Goal: Information Seeking & Learning: Learn about a topic

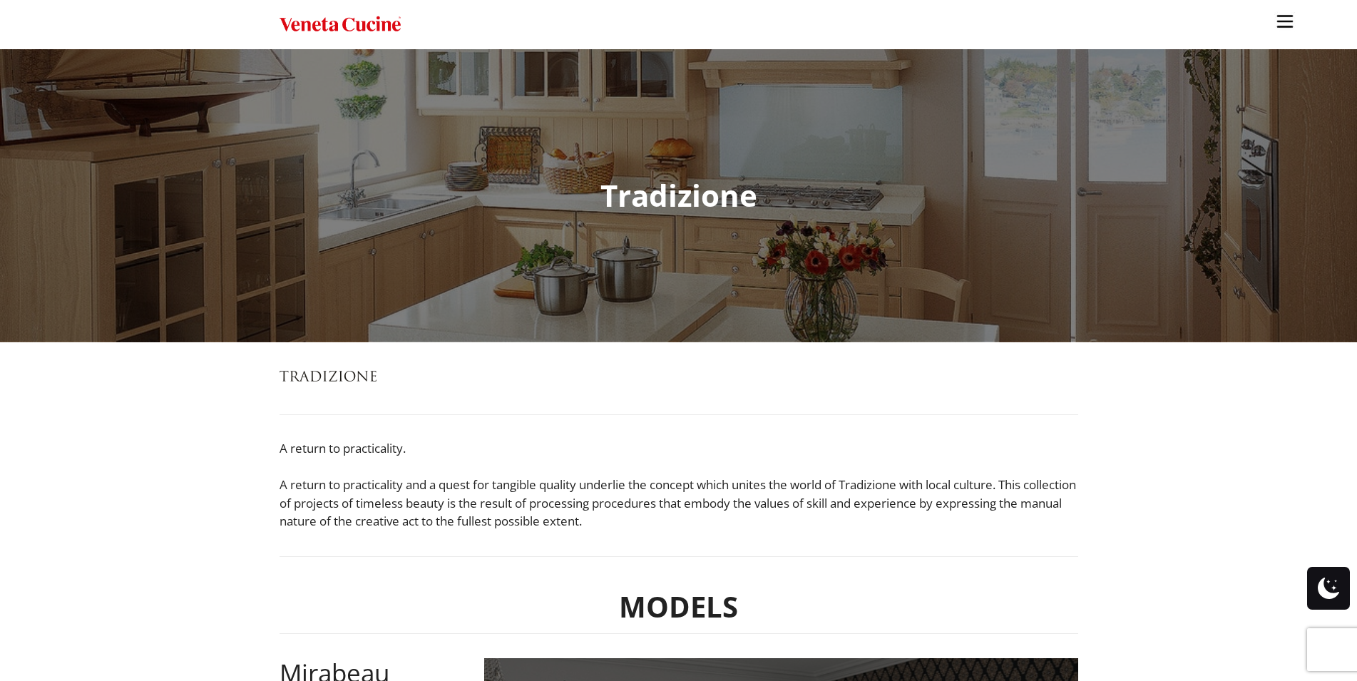
scroll to position [364, 0]
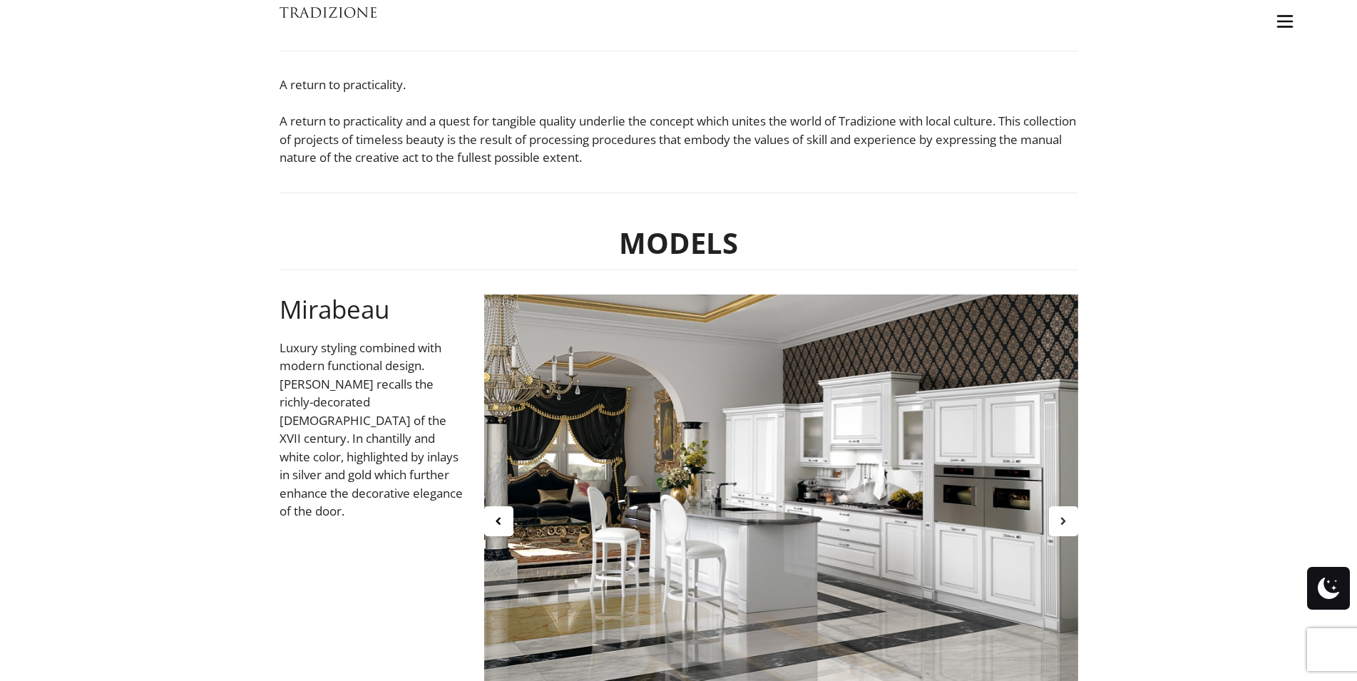
click at [1064, 521] on icon at bounding box center [1063, 521] width 12 height 12
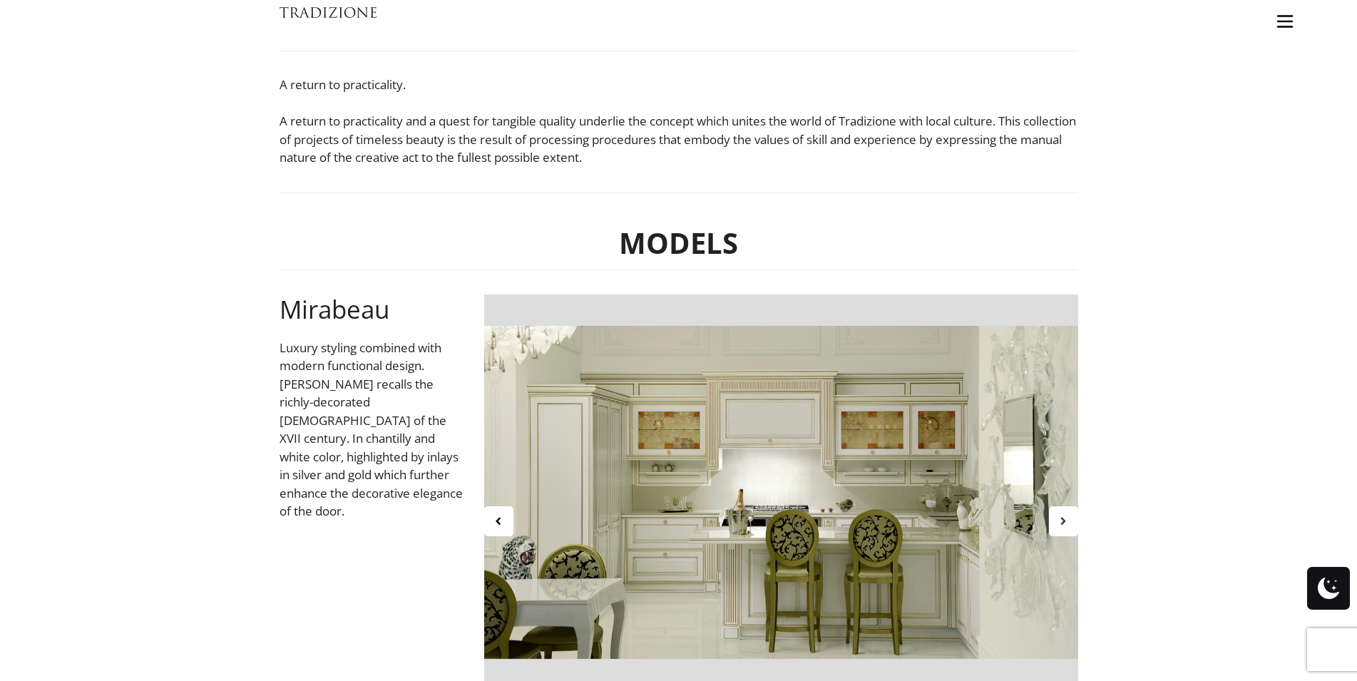
click at [1064, 521] on icon at bounding box center [1063, 521] width 12 height 12
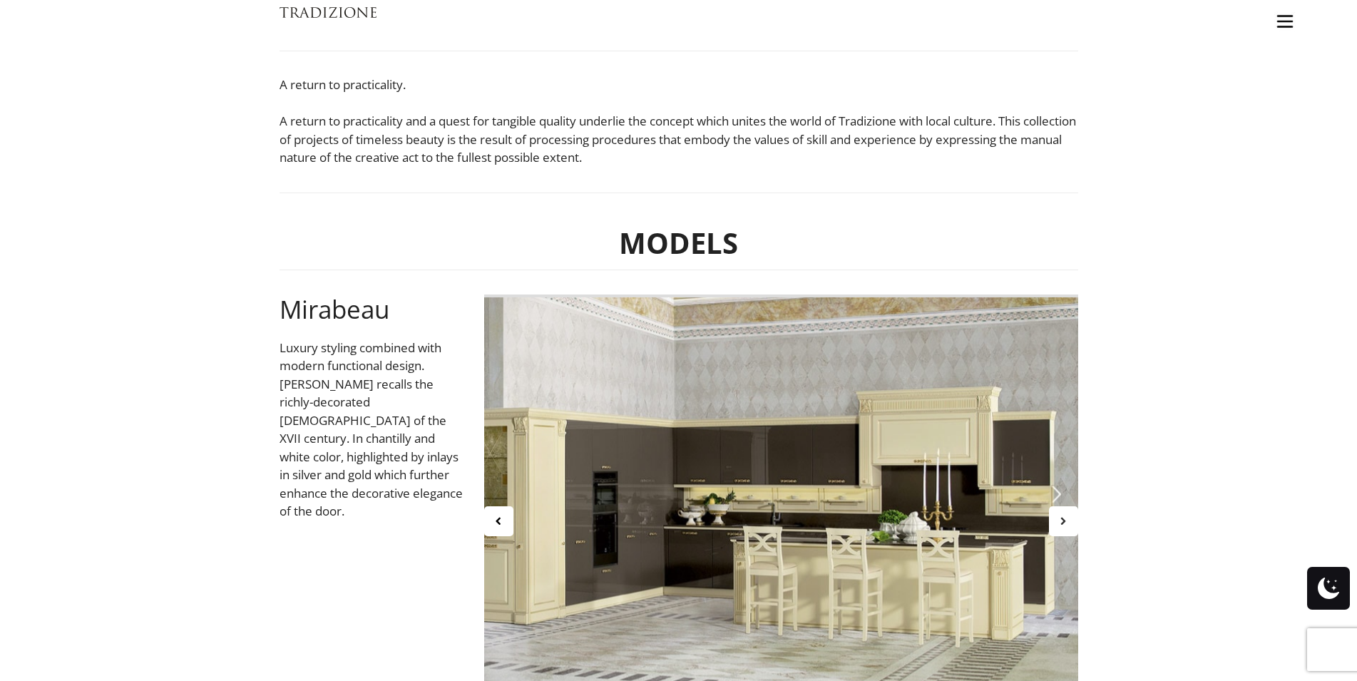
click at [1064, 521] on icon at bounding box center [1063, 521] width 12 height 12
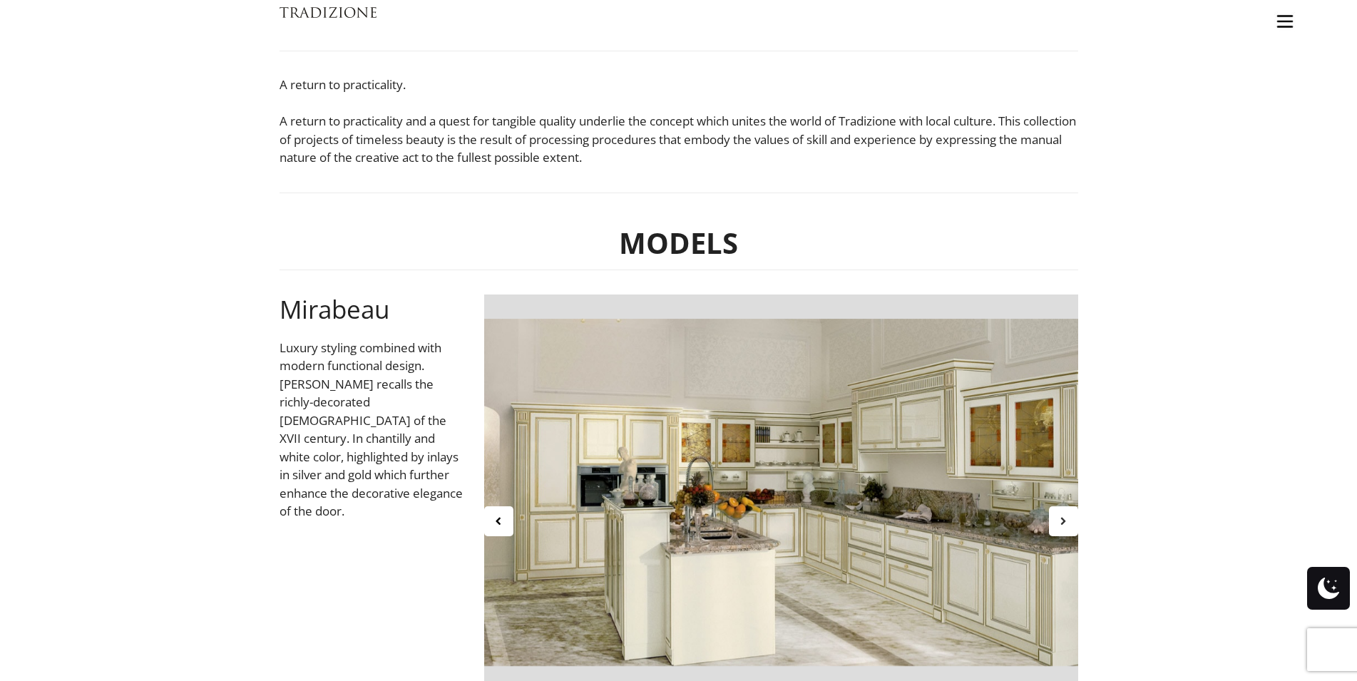
click at [1064, 521] on icon at bounding box center [1063, 521] width 12 height 12
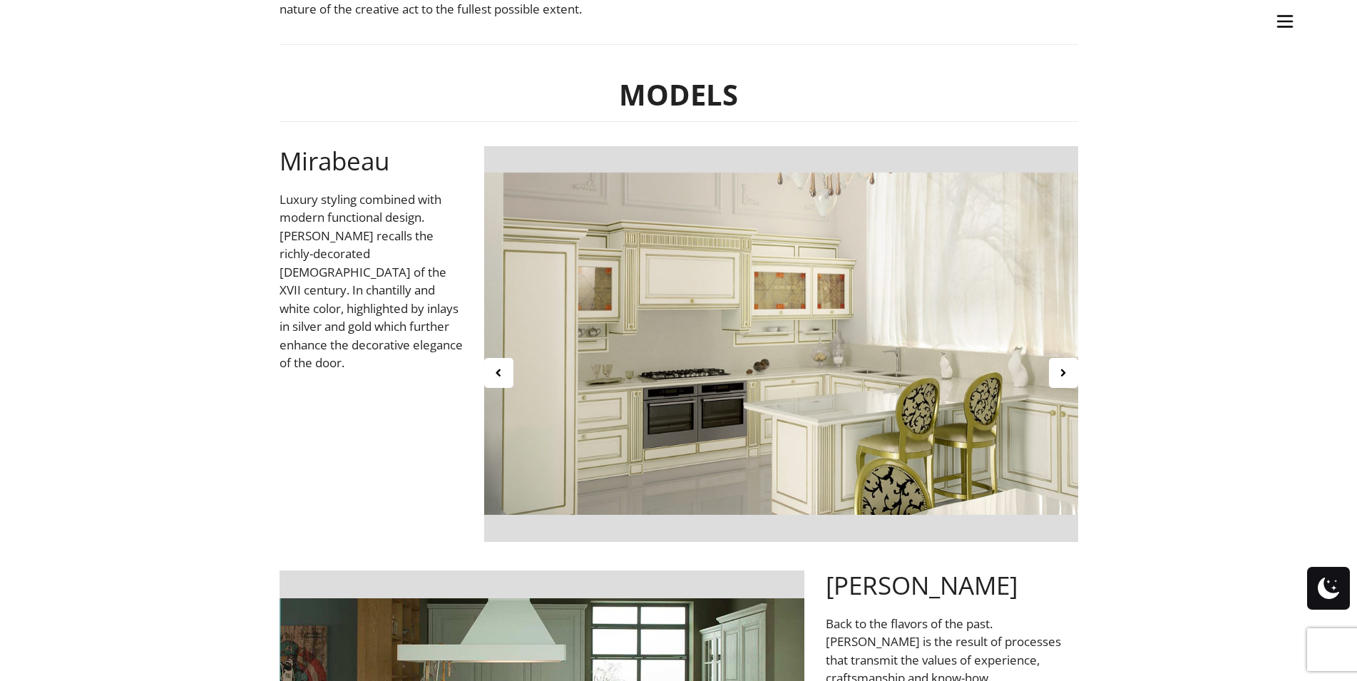
scroll to position [509, 0]
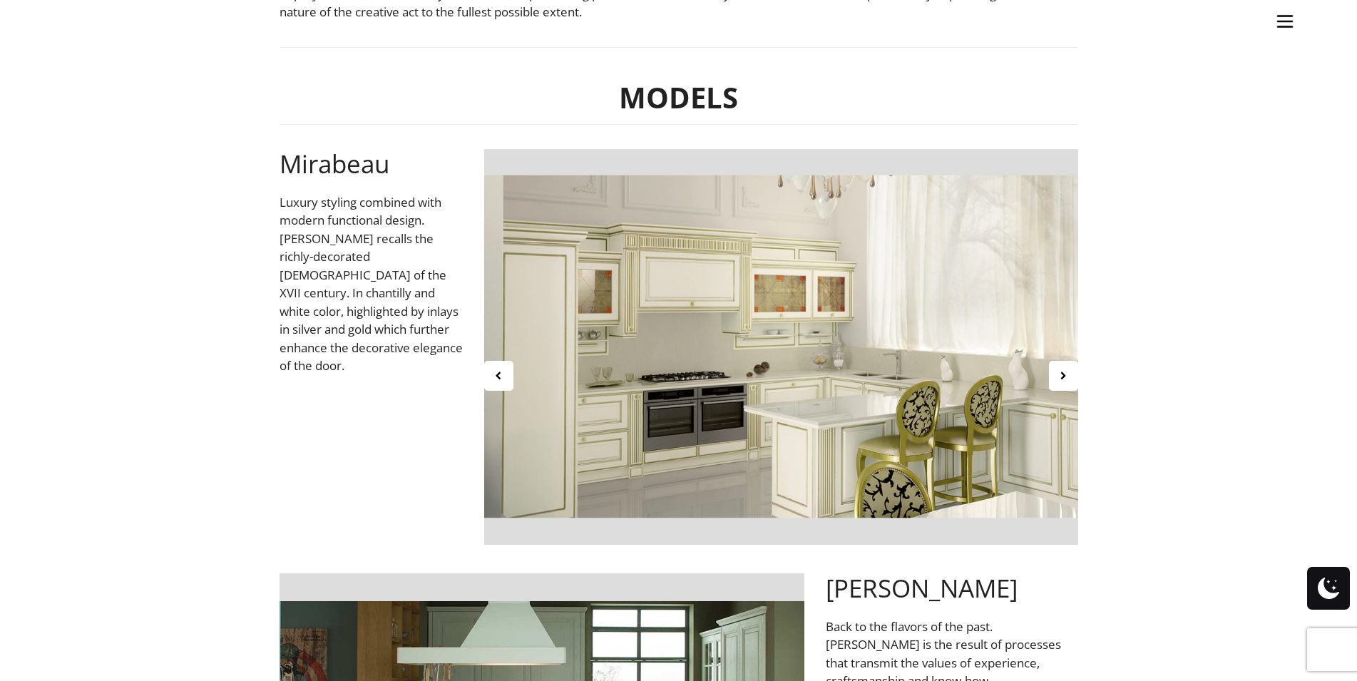
click at [927, 600] on h2 "[PERSON_NAME]" at bounding box center [952, 588] width 252 height 30
click at [1055, 379] on div at bounding box center [1063, 376] width 29 height 30
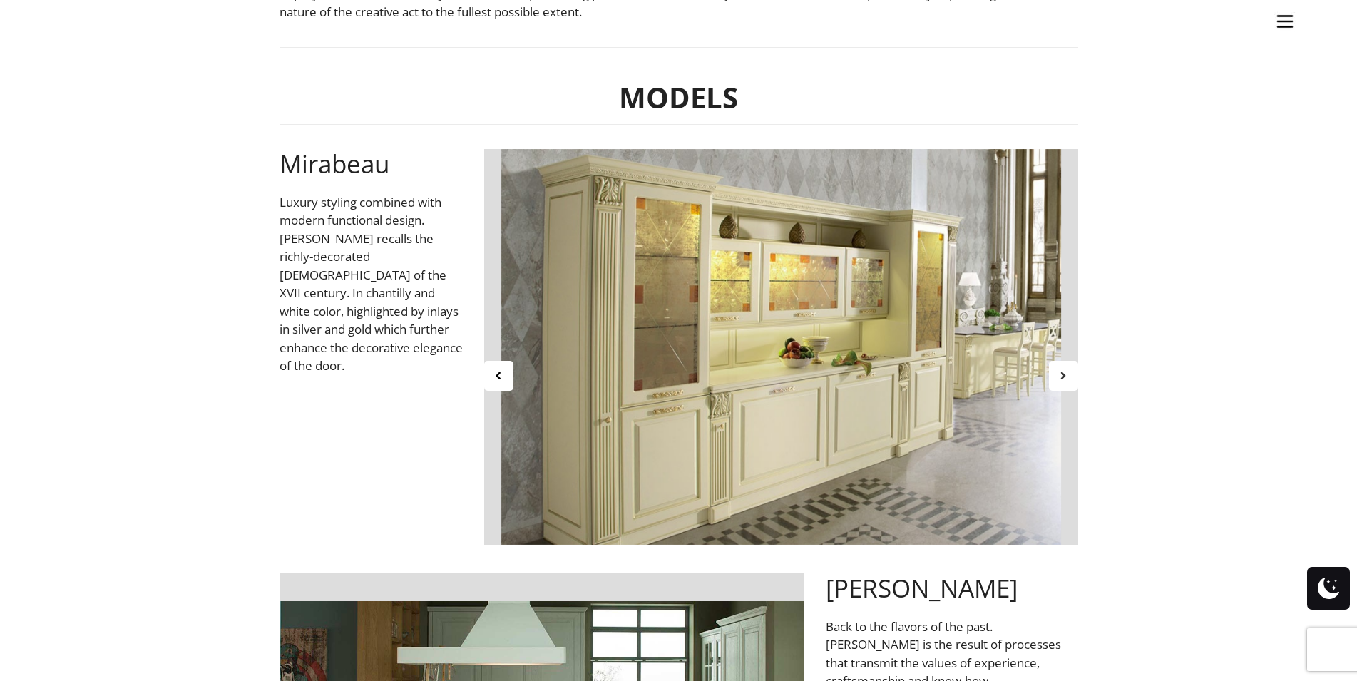
click at [1055, 379] on div at bounding box center [1063, 376] width 29 height 30
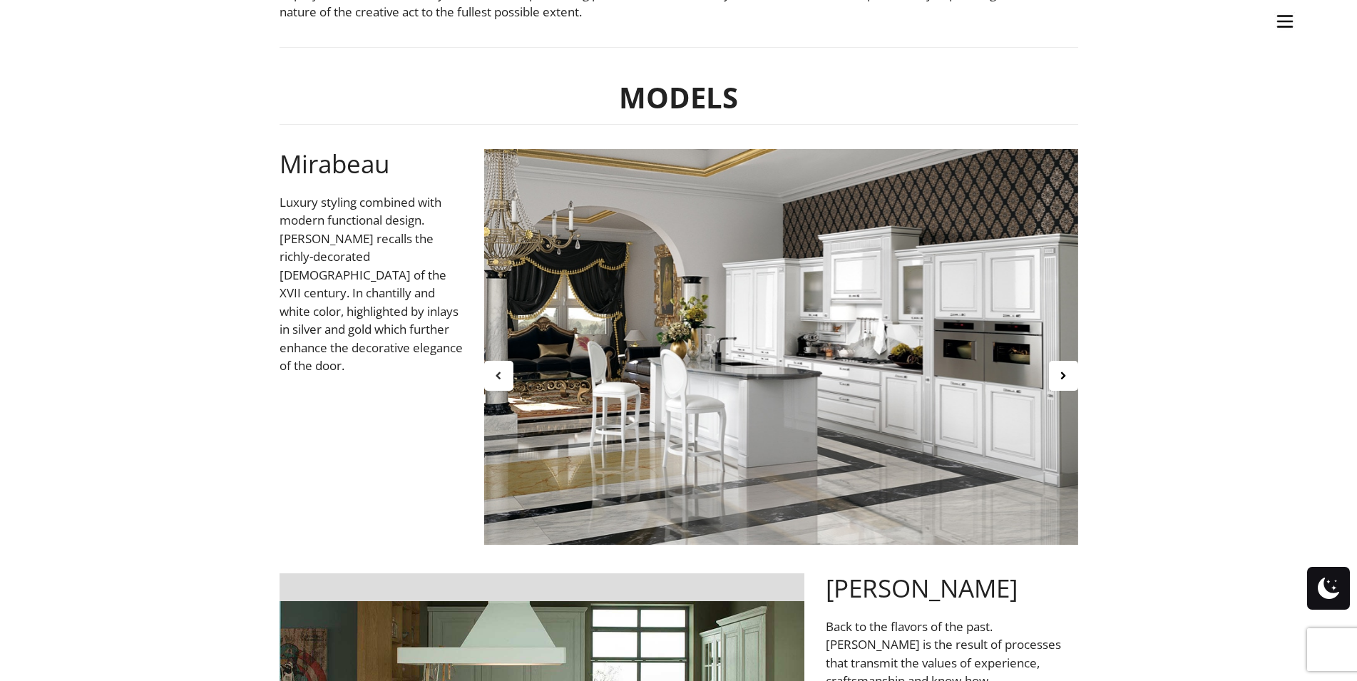
click at [492, 379] on div at bounding box center [498, 376] width 29 height 30
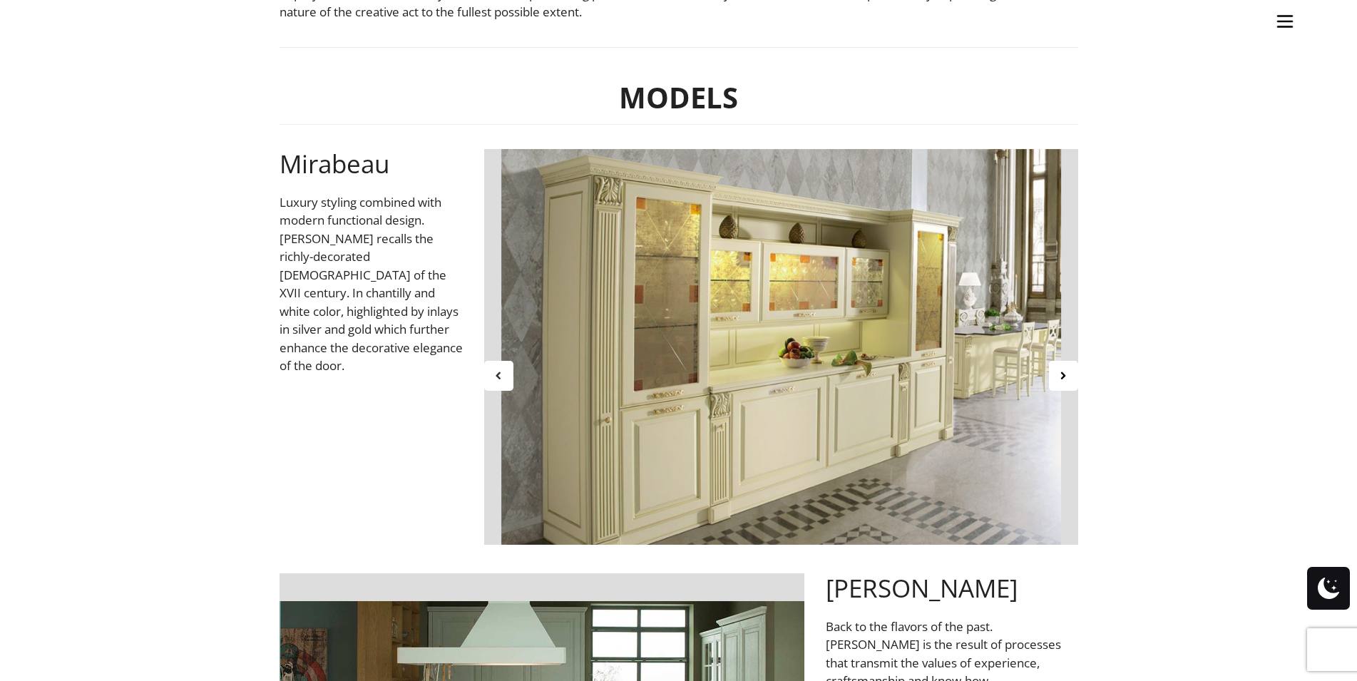
click at [492, 379] on div at bounding box center [498, 376] width 29 height 30
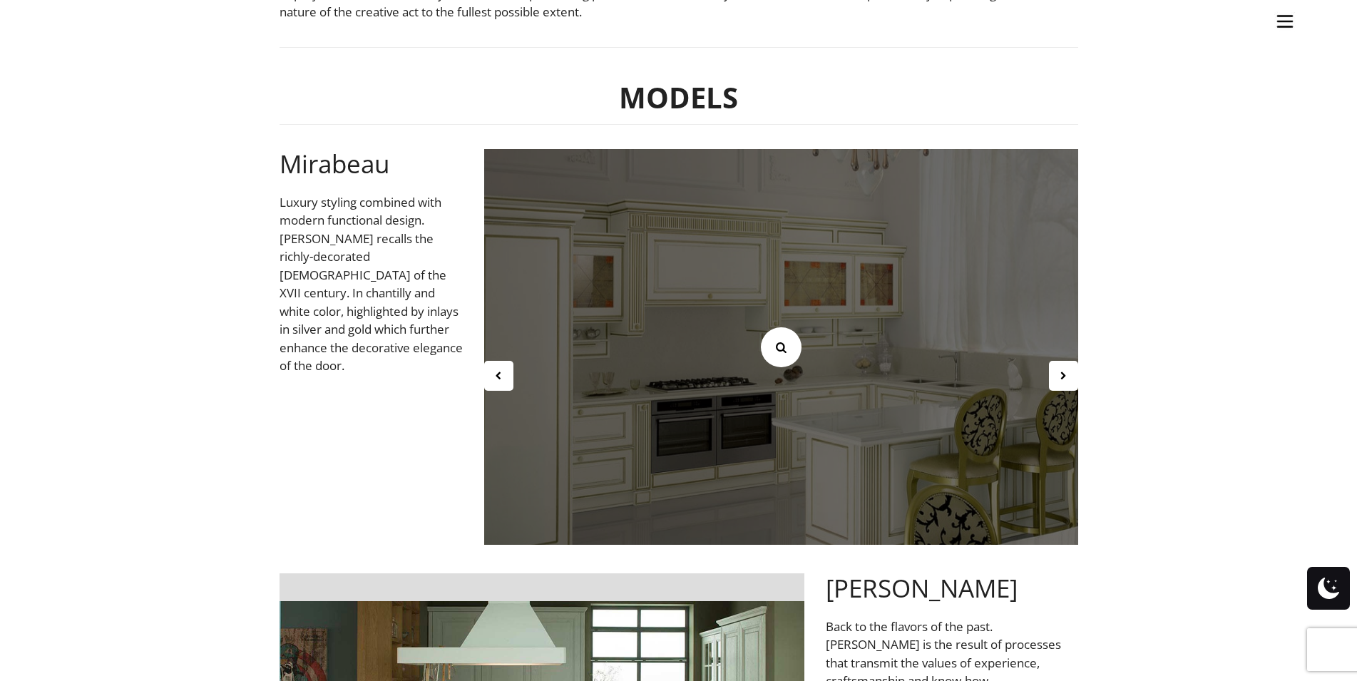
click at [776, 349] on icon at bounding box center [781, 347] width 16 height 16
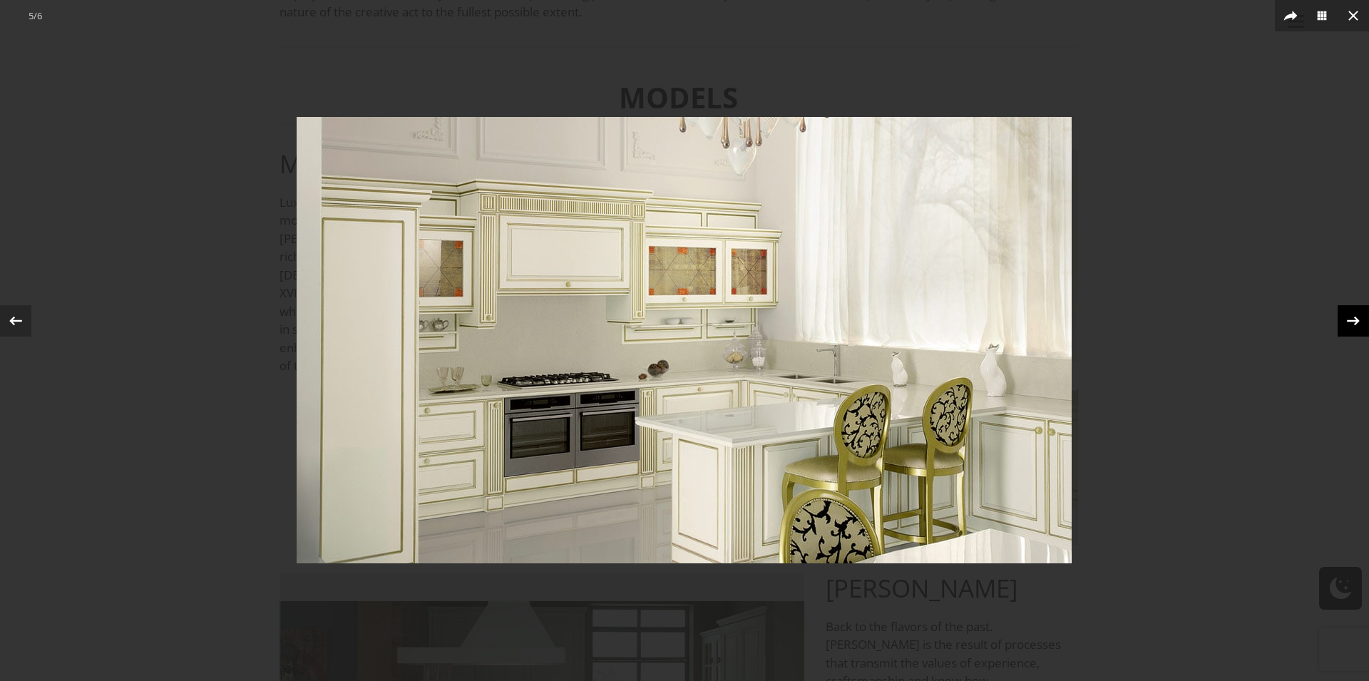
click at [1356, 317] on icon at bounding box center [1352, 320] width 21 height 21
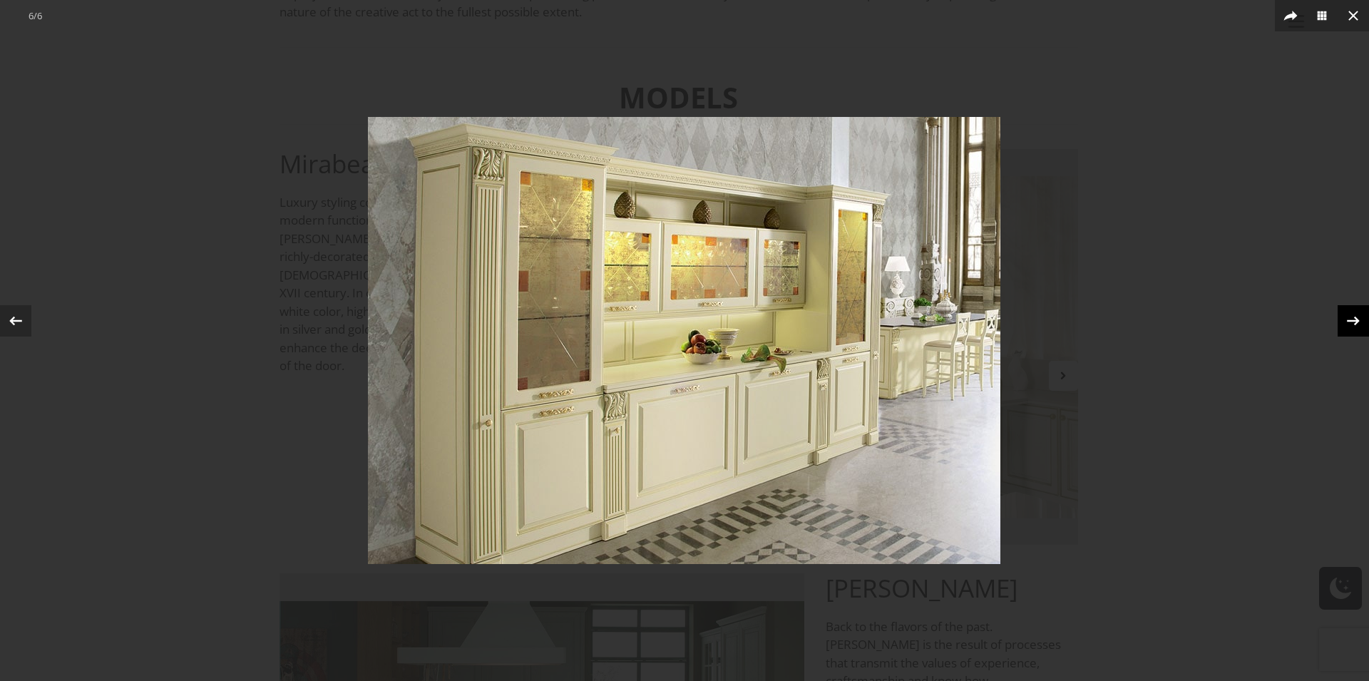
click at [1356, 317] on icon at bounding box center [1352, 320] width 21 height 21
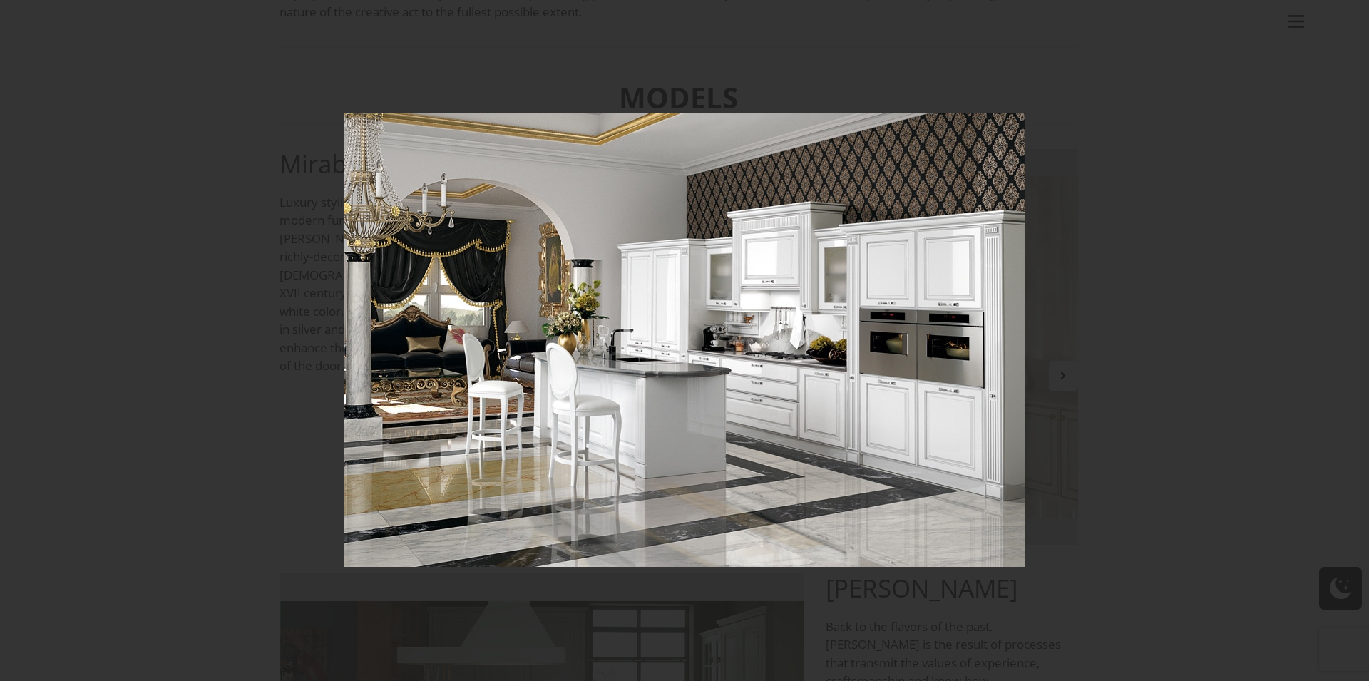
click at [1356, 317] on div "1 / 6" at bounding box center [684, 340] width 1369 height 681
click at [1355, 10] on icon at bounding box center [1353, 15] width 17 height 17
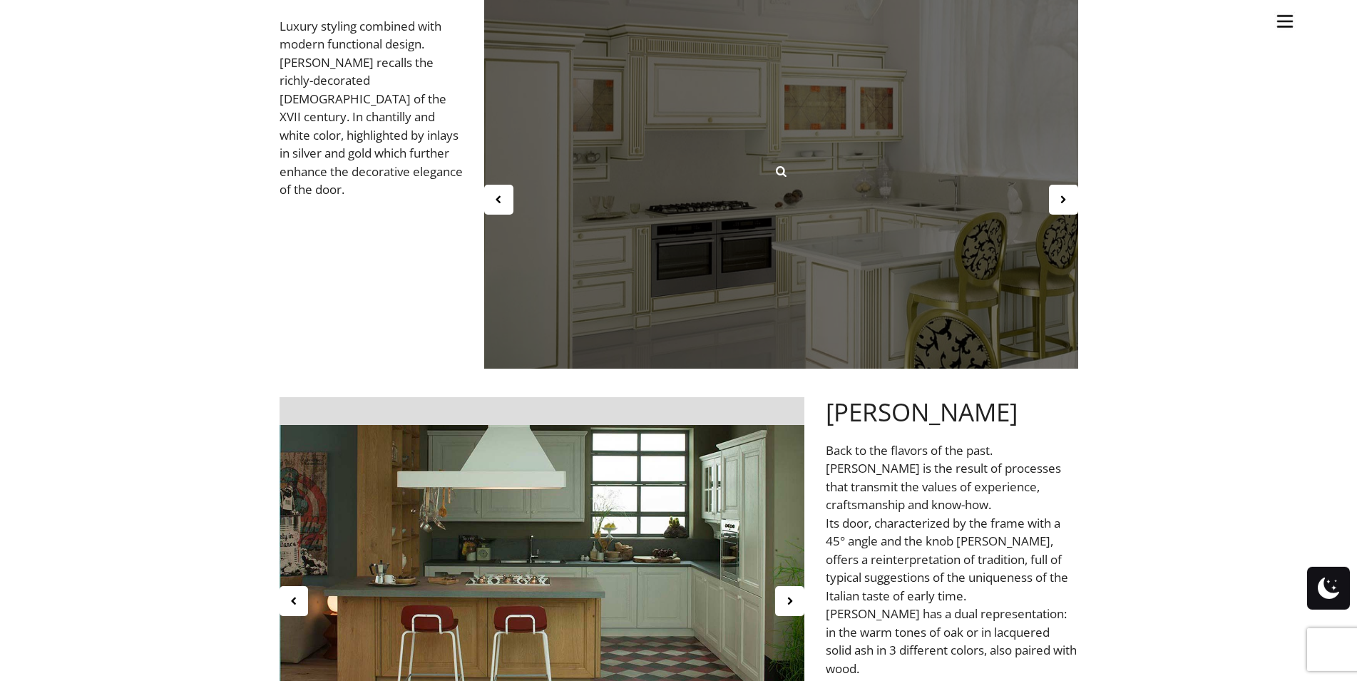
scroll to position [727, 0]
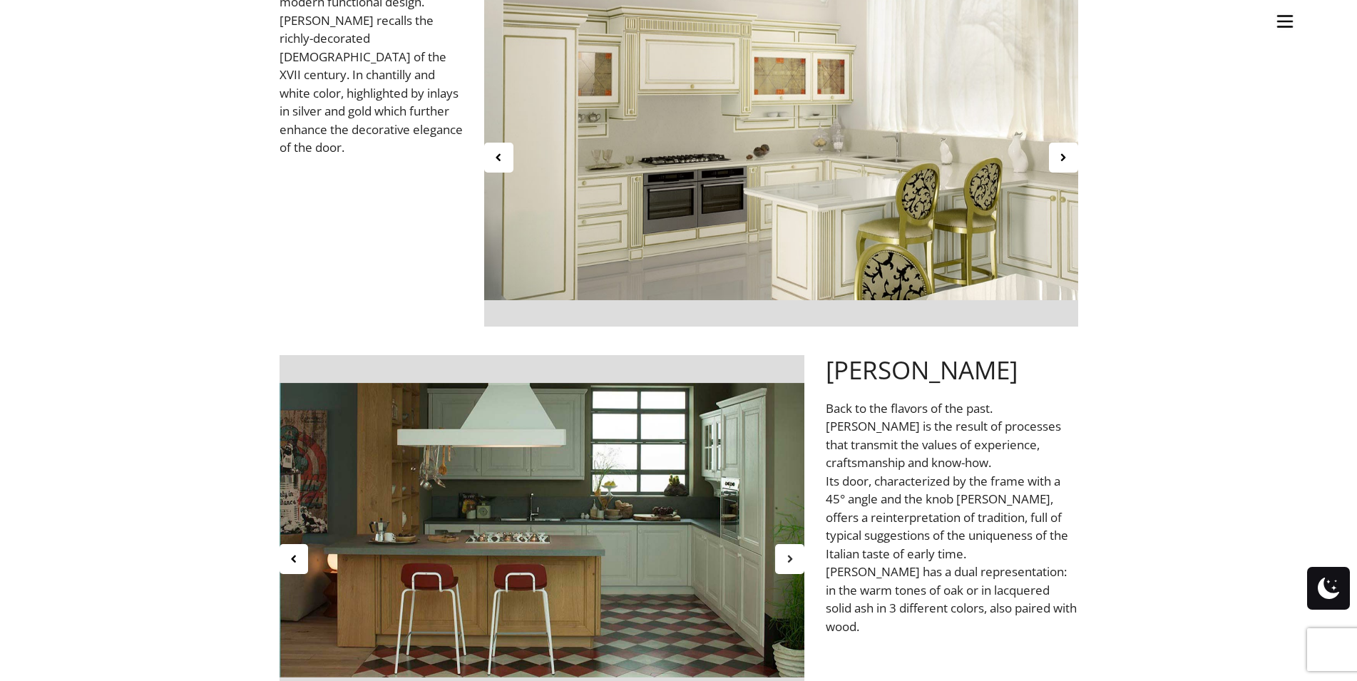
click at [791, 566] on div at bounding box center [789, 559] width 29 height 30
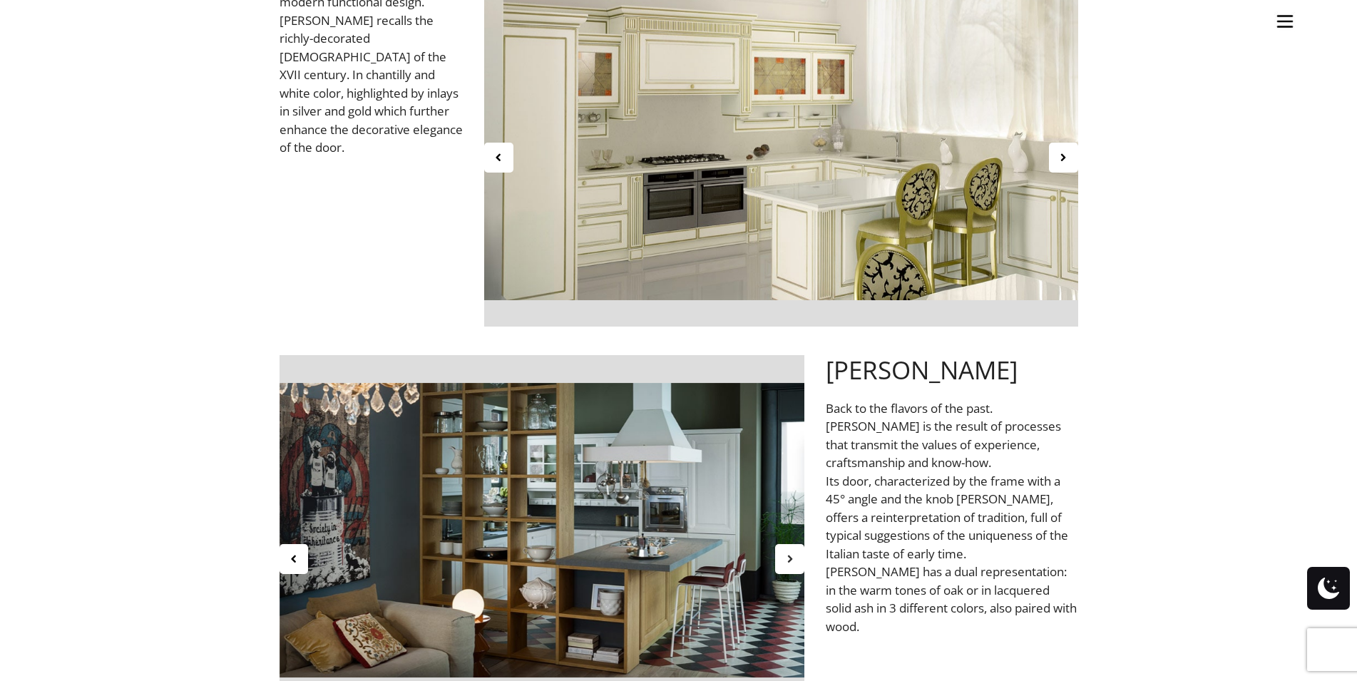
click at [791, 566] on div at bounding box center [789, 559] width 29 height 30
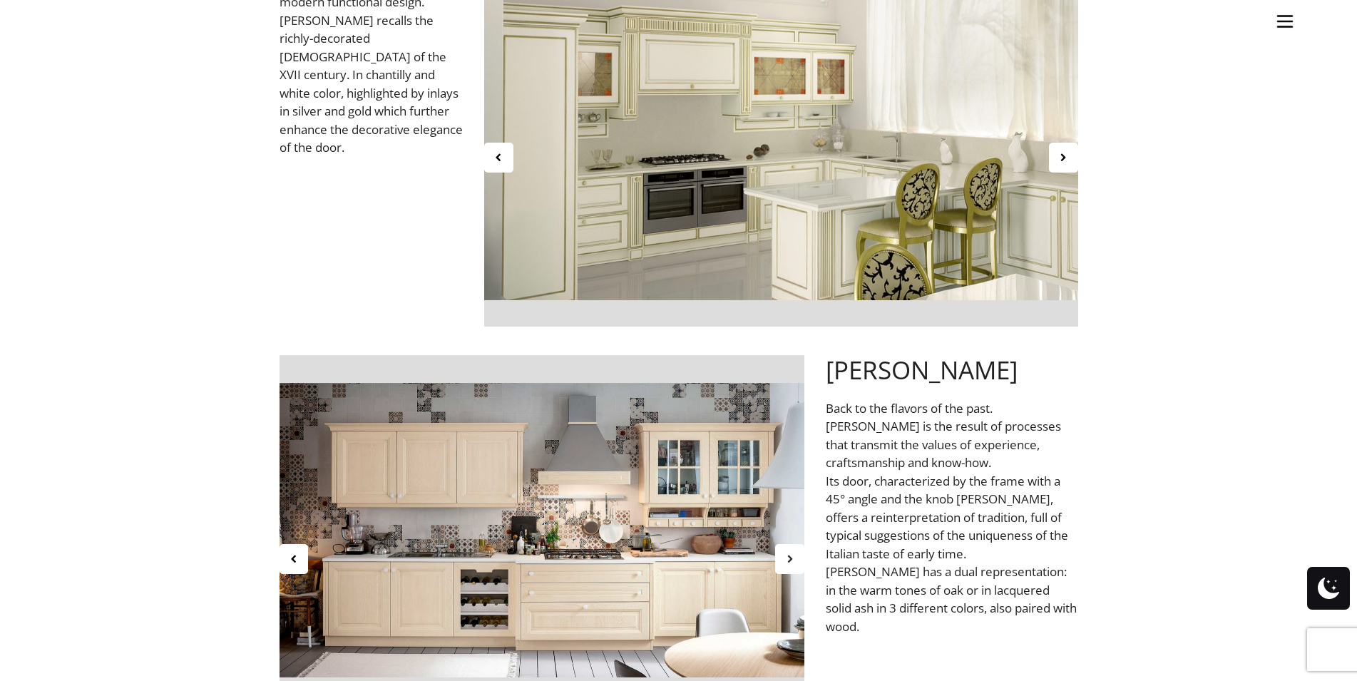
click at [791, 566] on div at bounding box center [789, 559] width 29 height 30
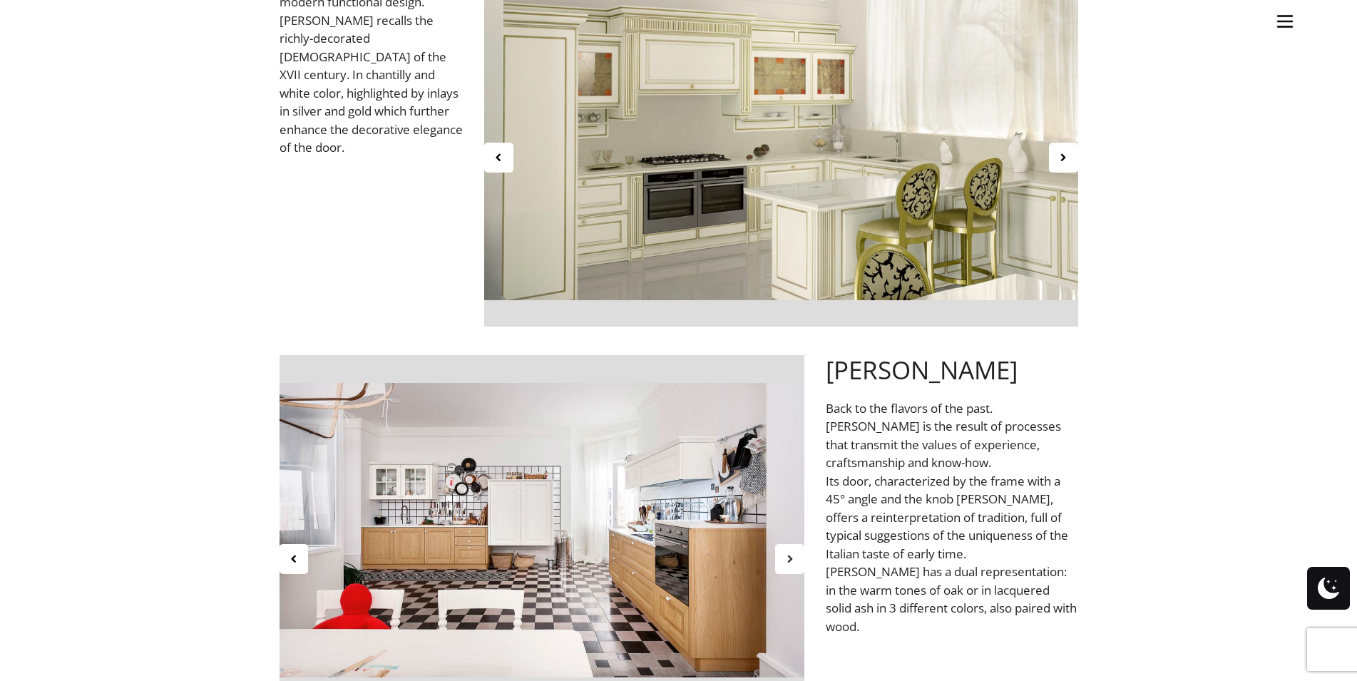
click at [791, 566] on div at bounding box center [789, 559] width 29 height 30
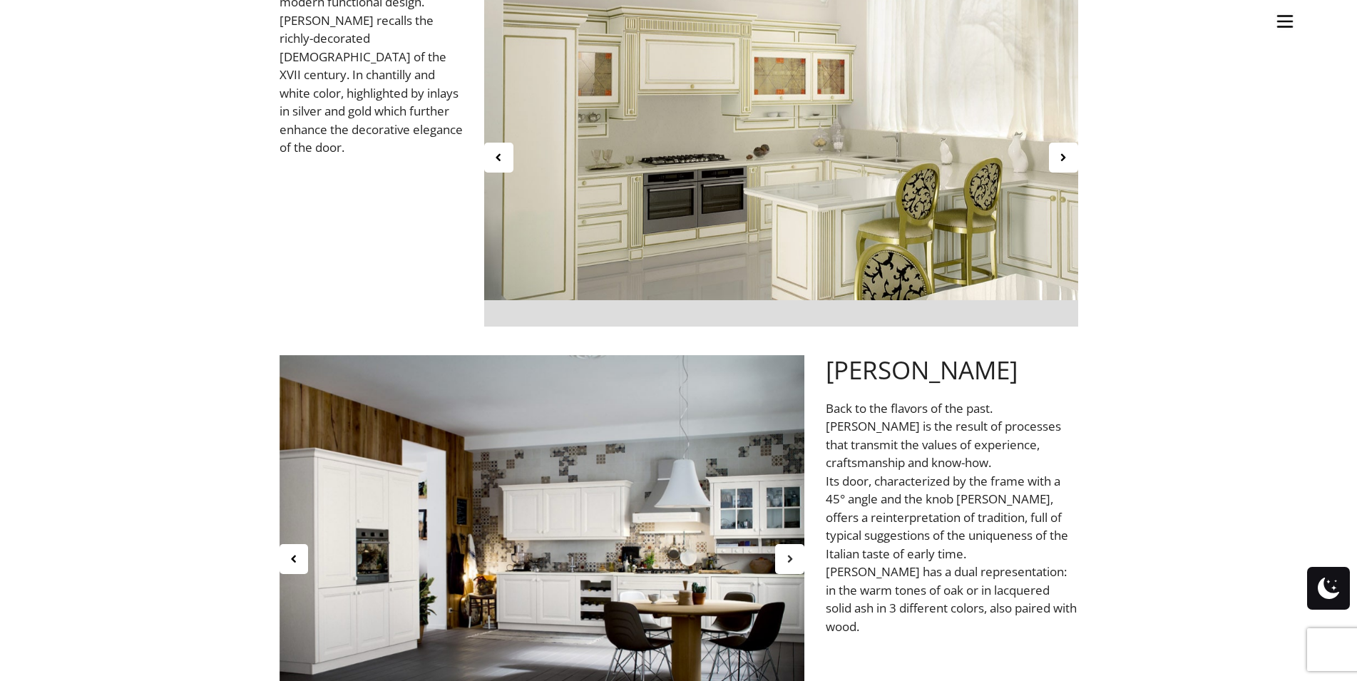
click at [791, 566] on div at bounding box center [789, 559] width 29 height 30
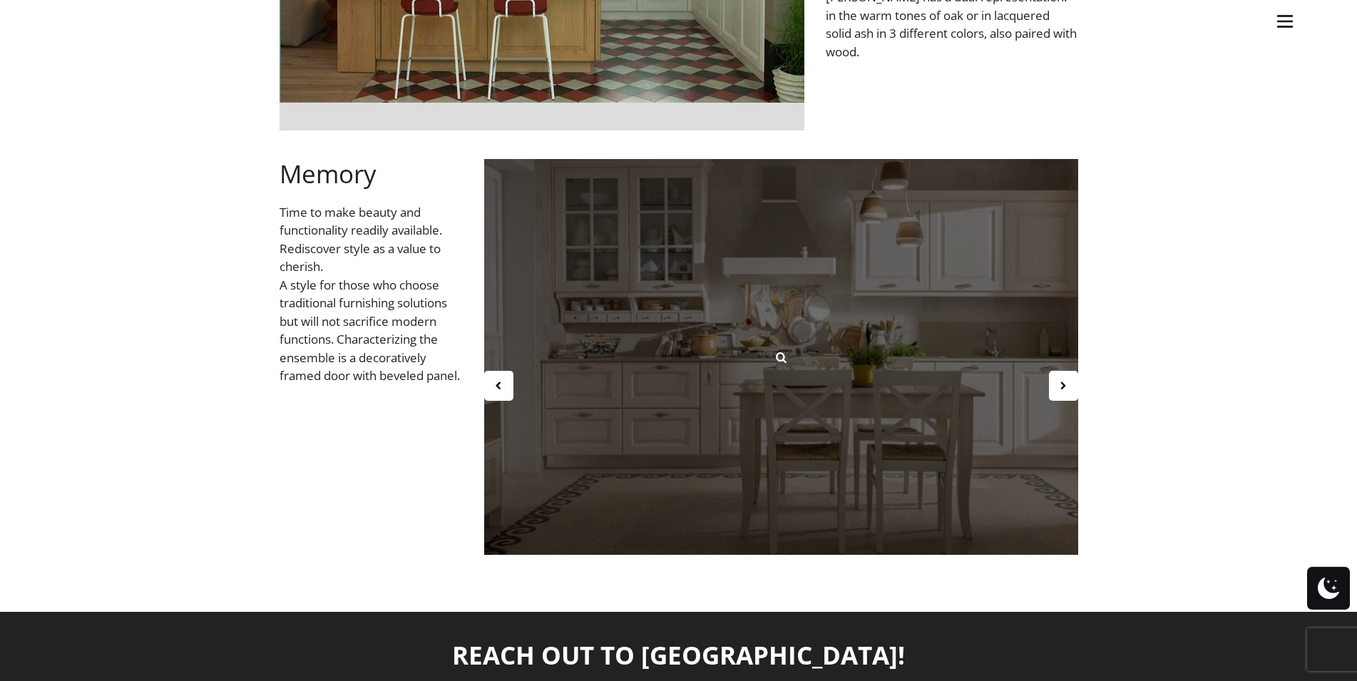
scroll to position [1309, 0]
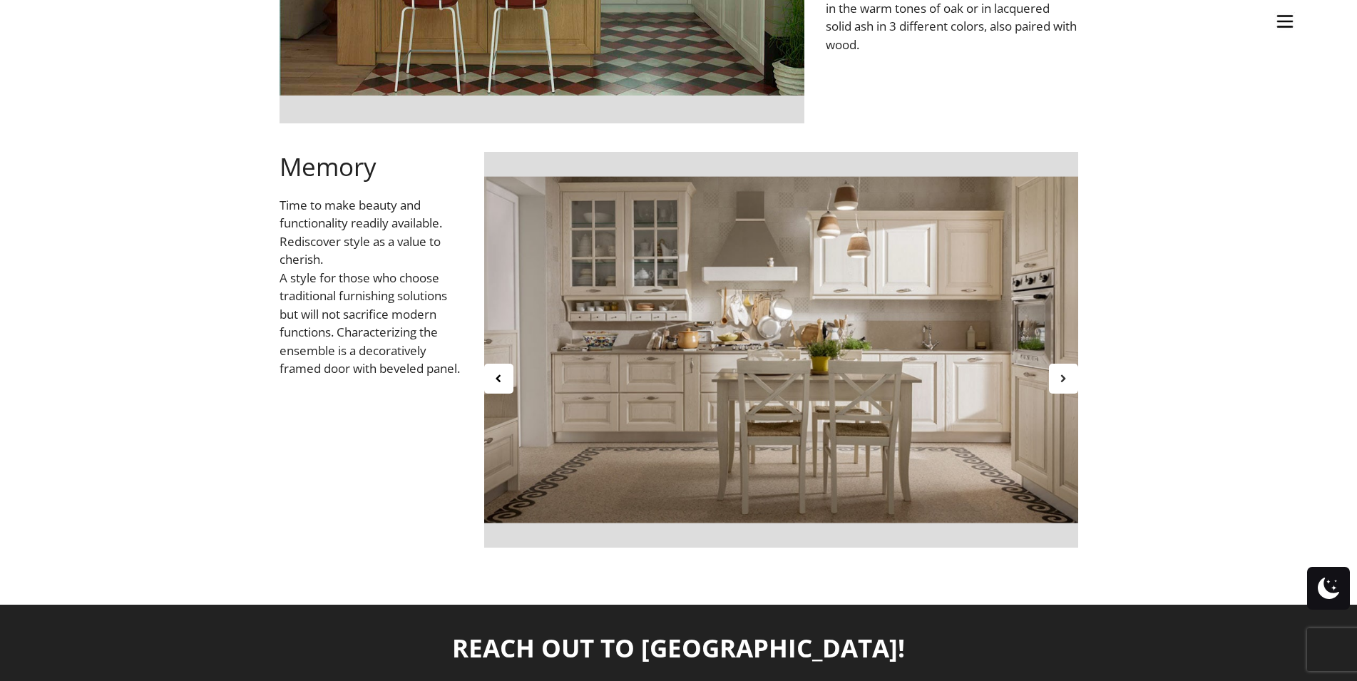
click at [1066, 380] on icon at bounding box center [1063, 378] width 12 height 12
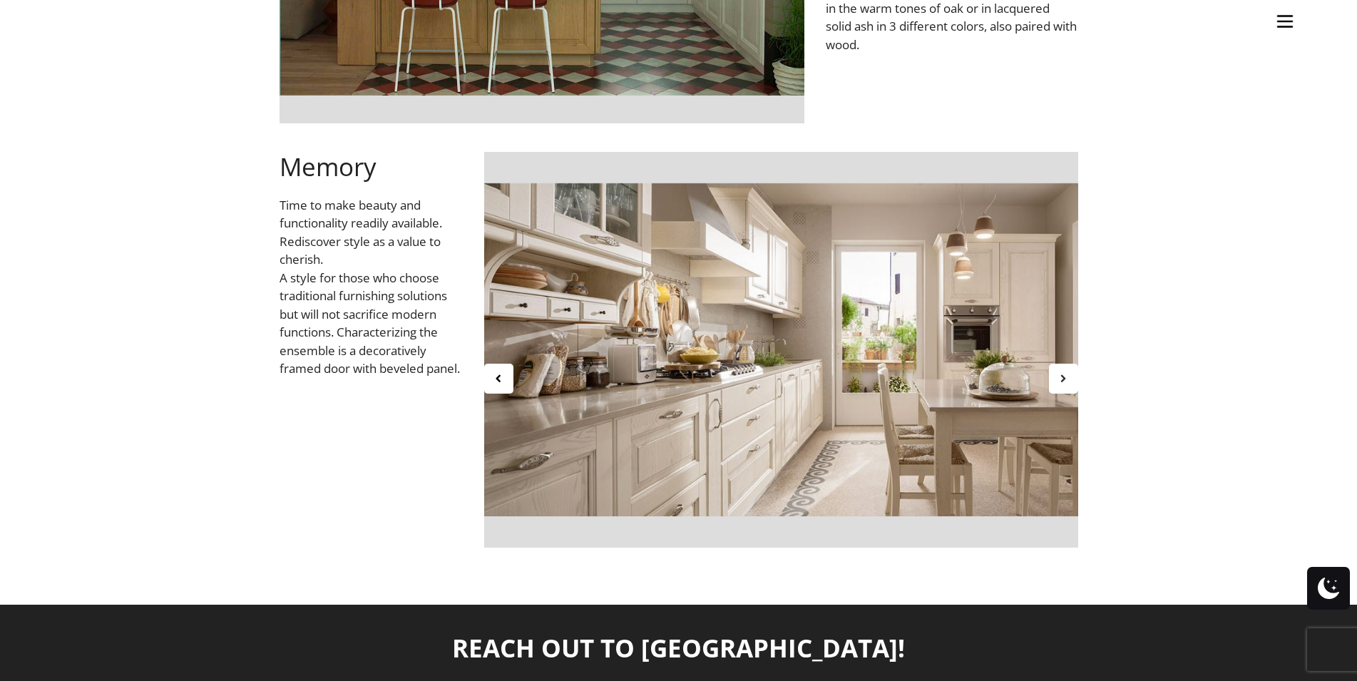
click at [1066, 380] on icon at bounding box center [1063, 378] width 12 height 12
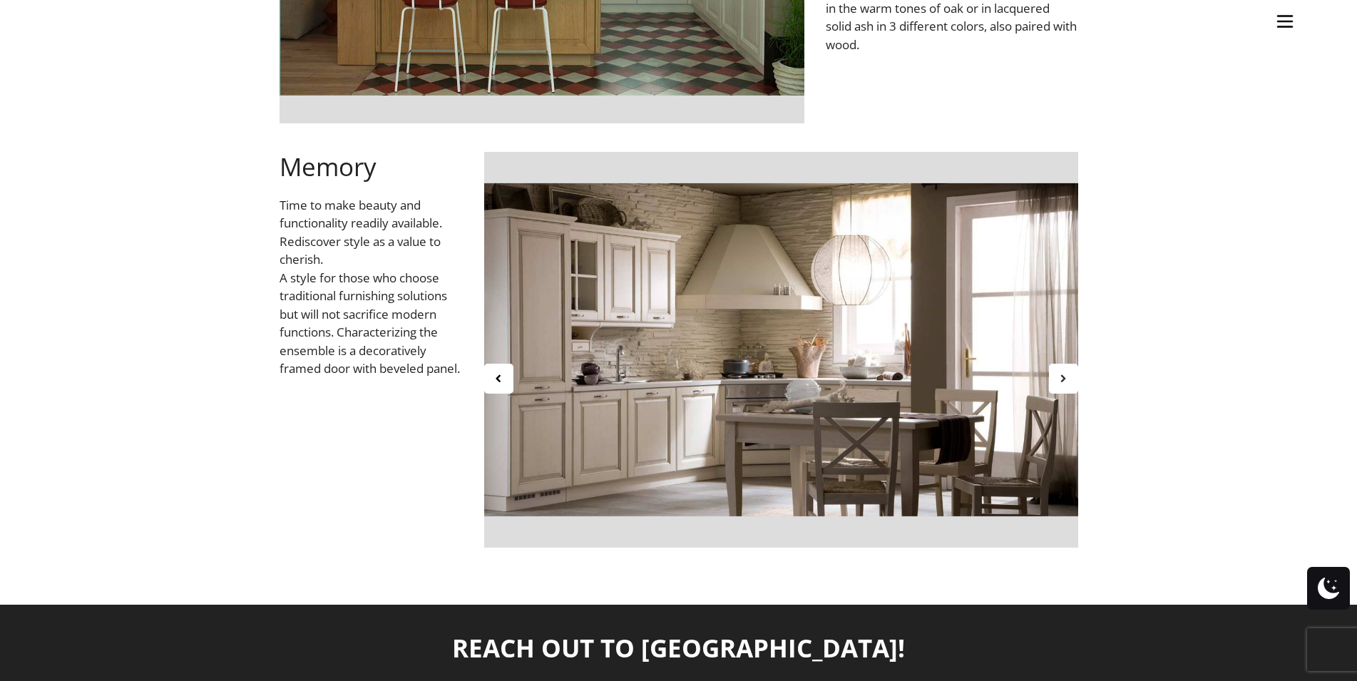
click at [1066, 380] on icon at bounding box center [1063, 378] width 12 height 12
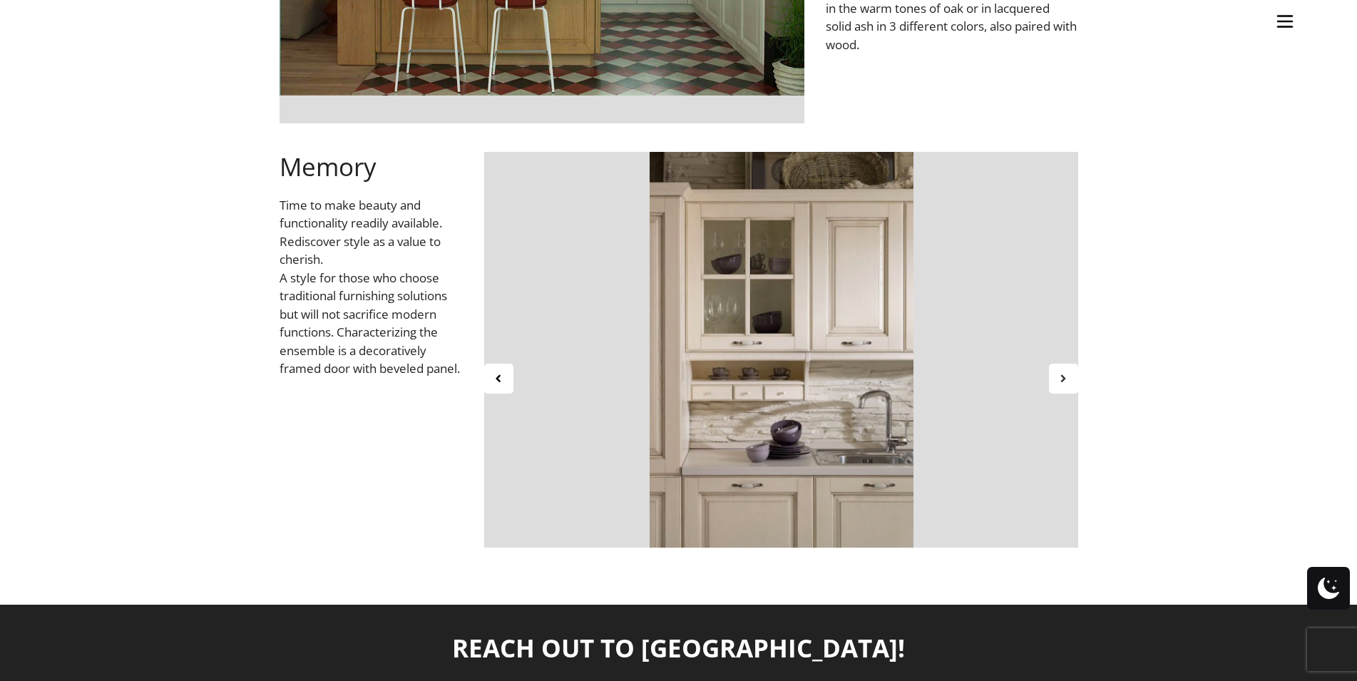
click at [1066, 380] on icon at bounding box center [1063, 378] width 12 height 12
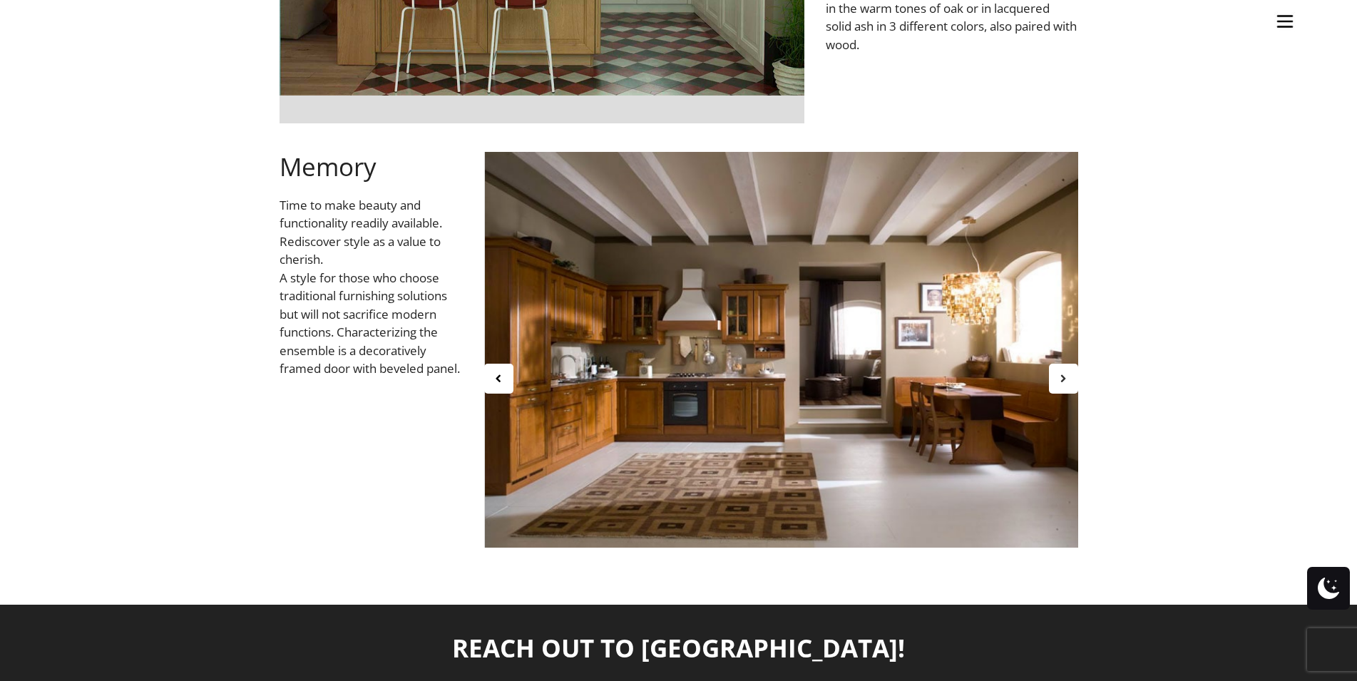
click at [1066, 380] on icon at bounding box center [1063, 378] width 12 height 12
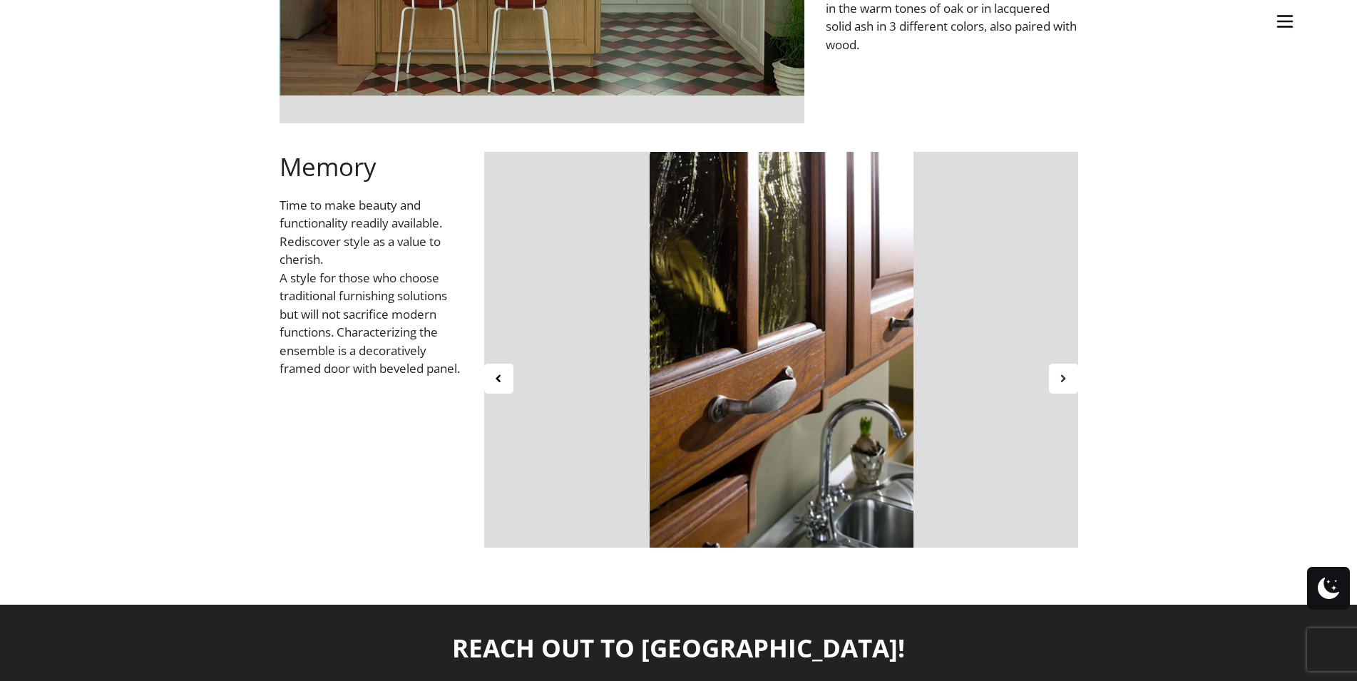
click at [1066, 380] on icon at bounding box center [1063, 378] width 12 height 12
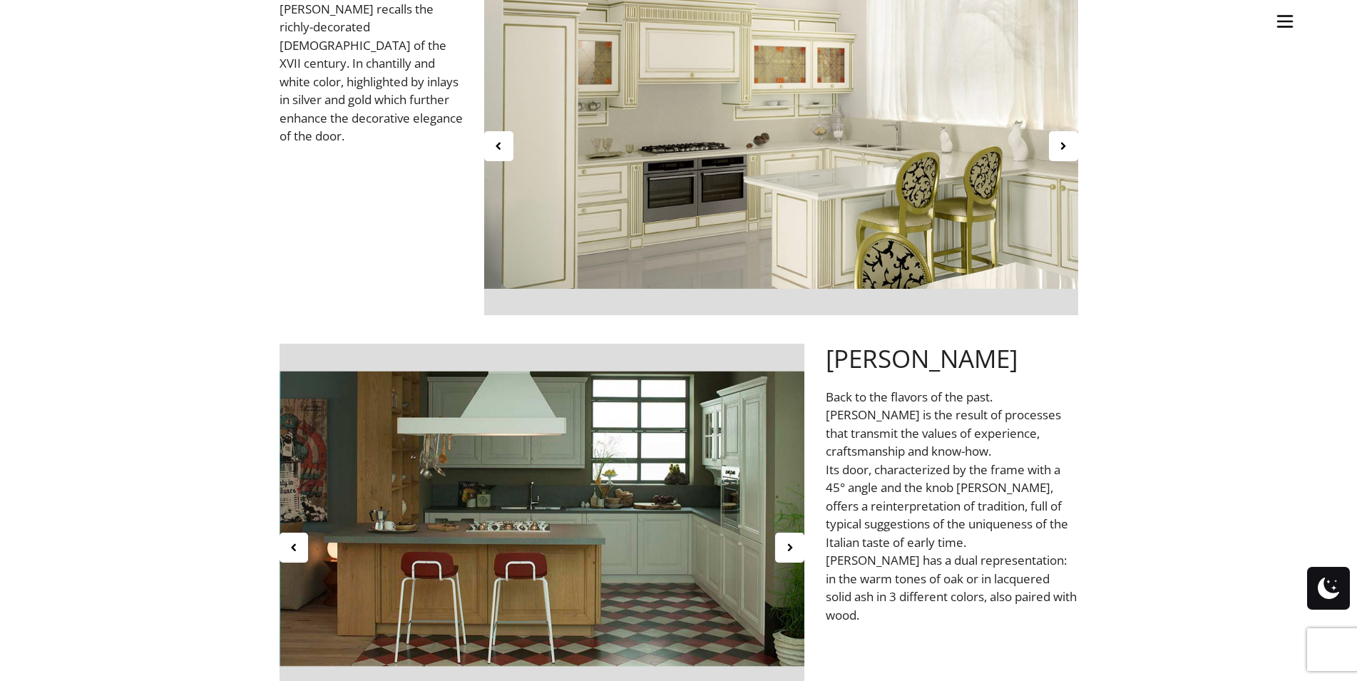
scroll to position [582, 0]
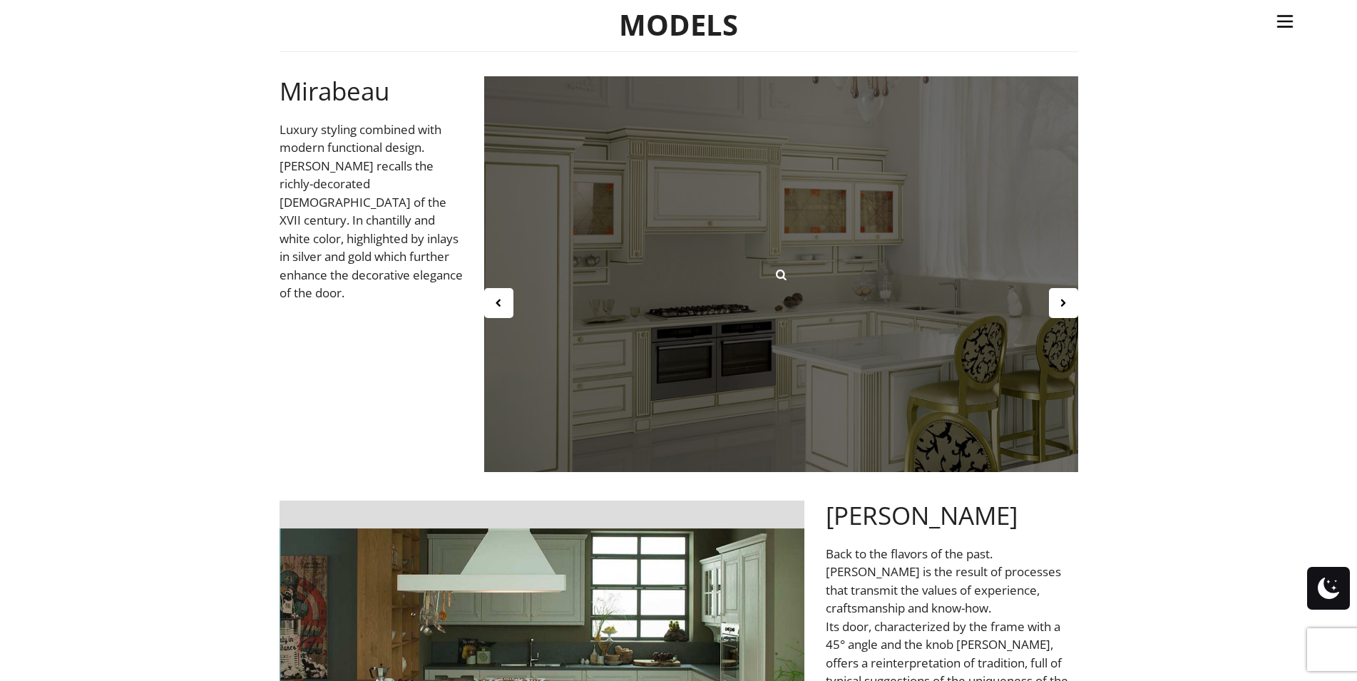
click at [934, 327] on div at bounding box center [781, 274] width 594 height 396
click at [858, 309] on div at bounding box center [781, 274] width 594 height 396
click at [773, 271] on link at bounding box center [781, 275] width 40 height 40
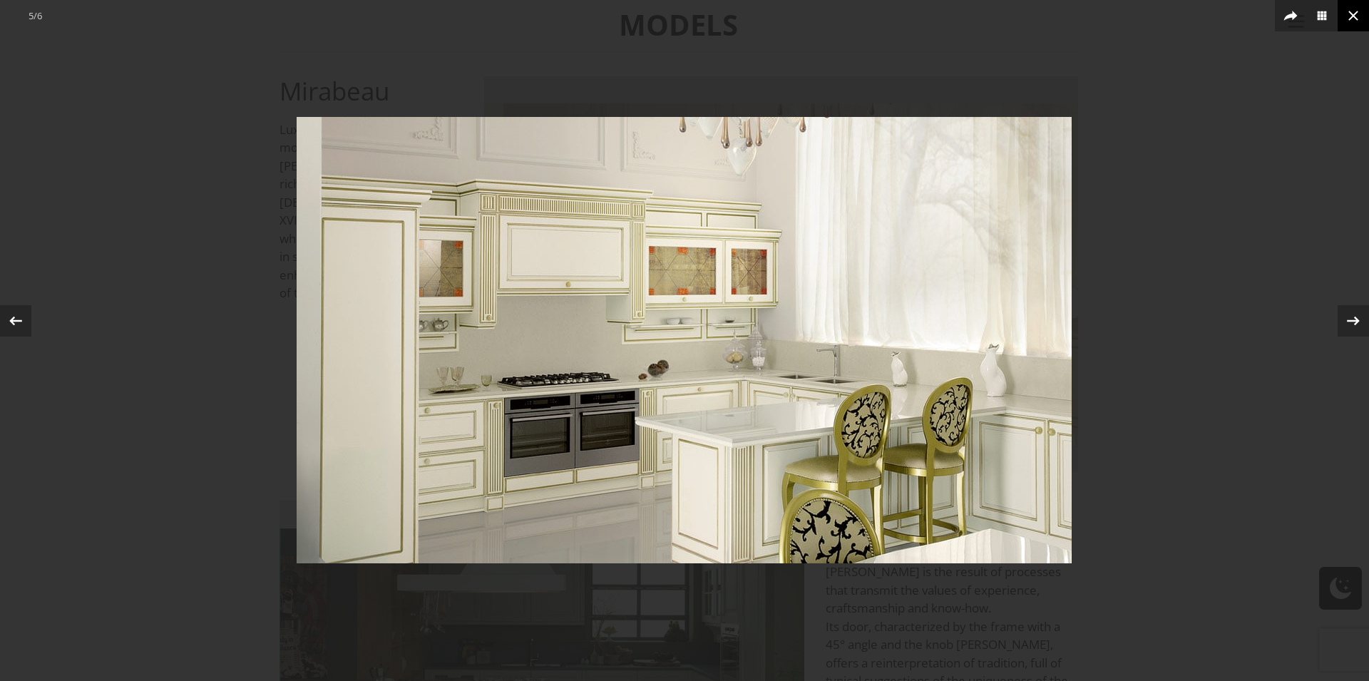
click at [1352, 14] on icon at bounding box center [1353, 15] width 17 height 17
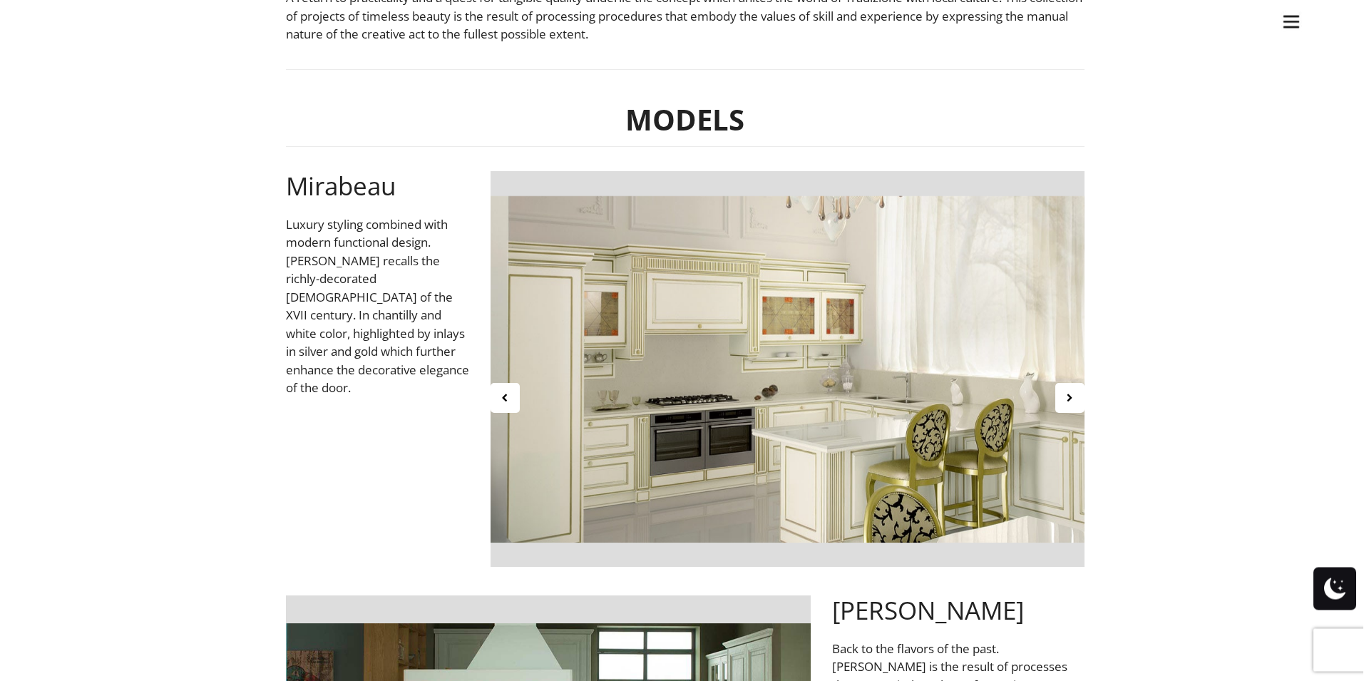
scroll to position [582, 0]
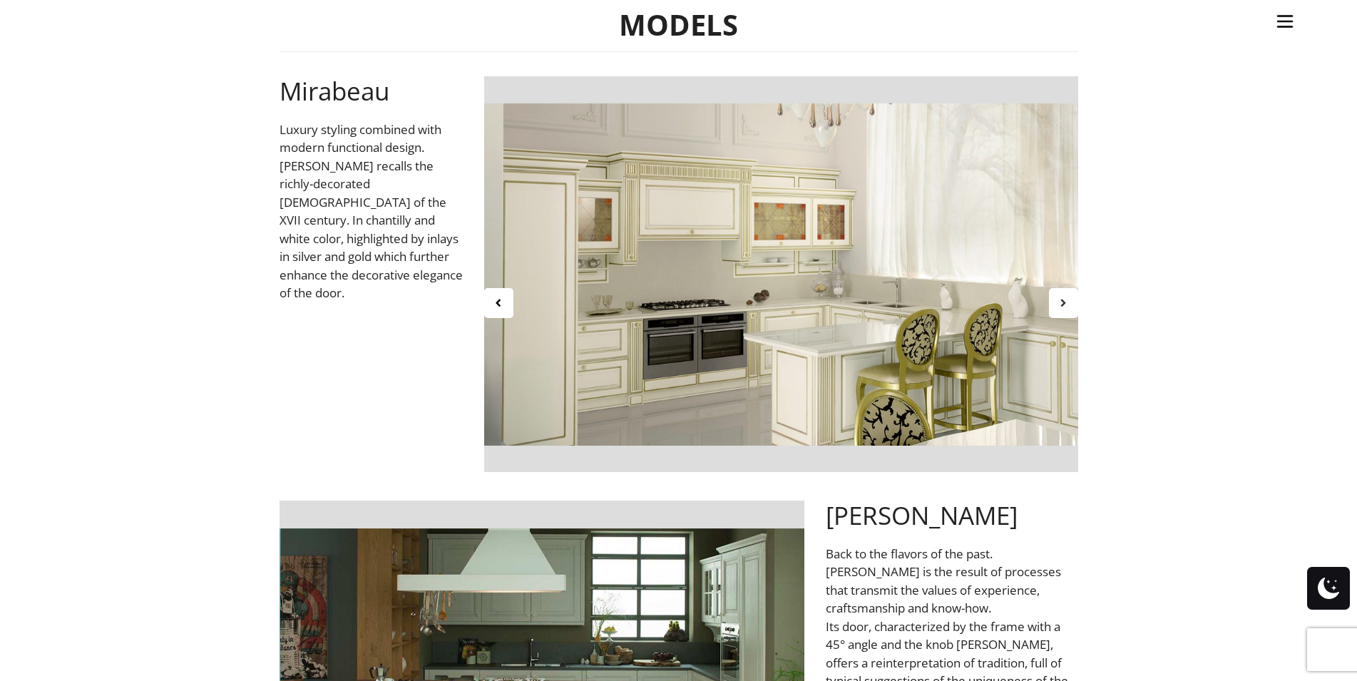
click at [1063, 300] on icon at bounding box center [1063, 303] width 12 height 12
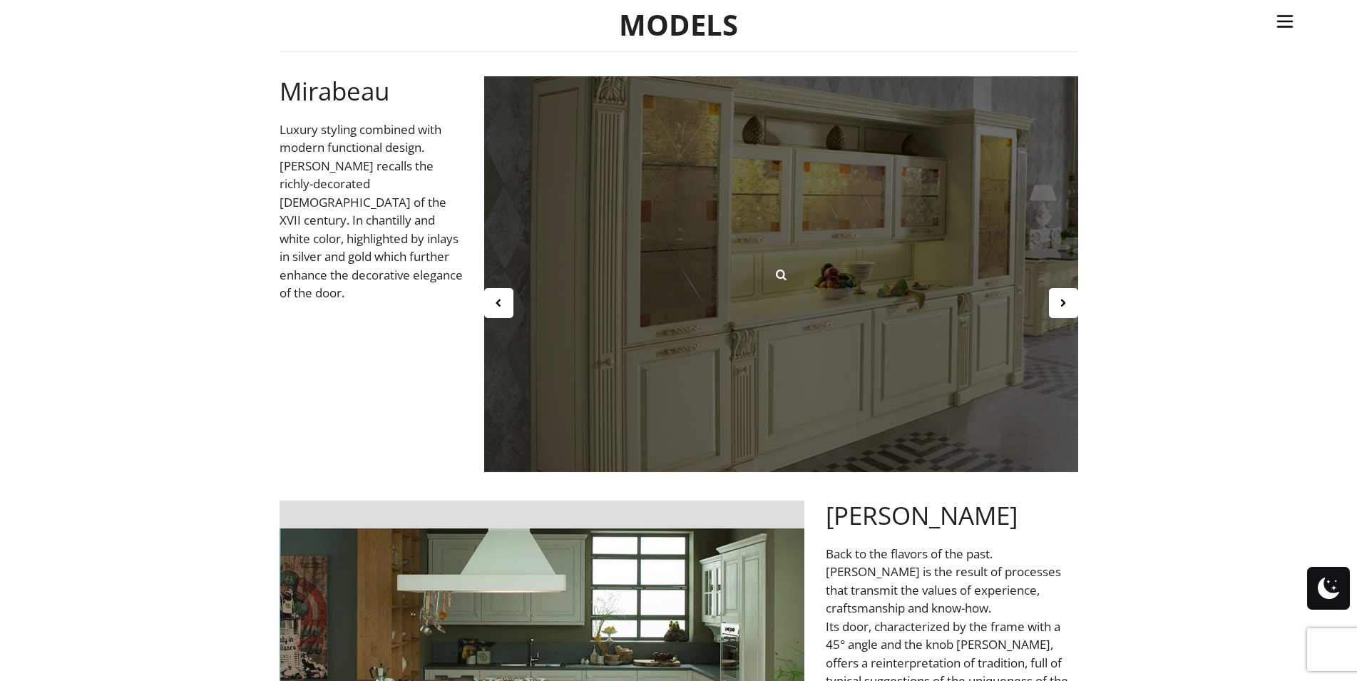
click at [852, 307] on div at bounding box center [781, 274] width 594 height 396
click at [781, 271] on icon at bounding box center [781, 275] width 16 height 16
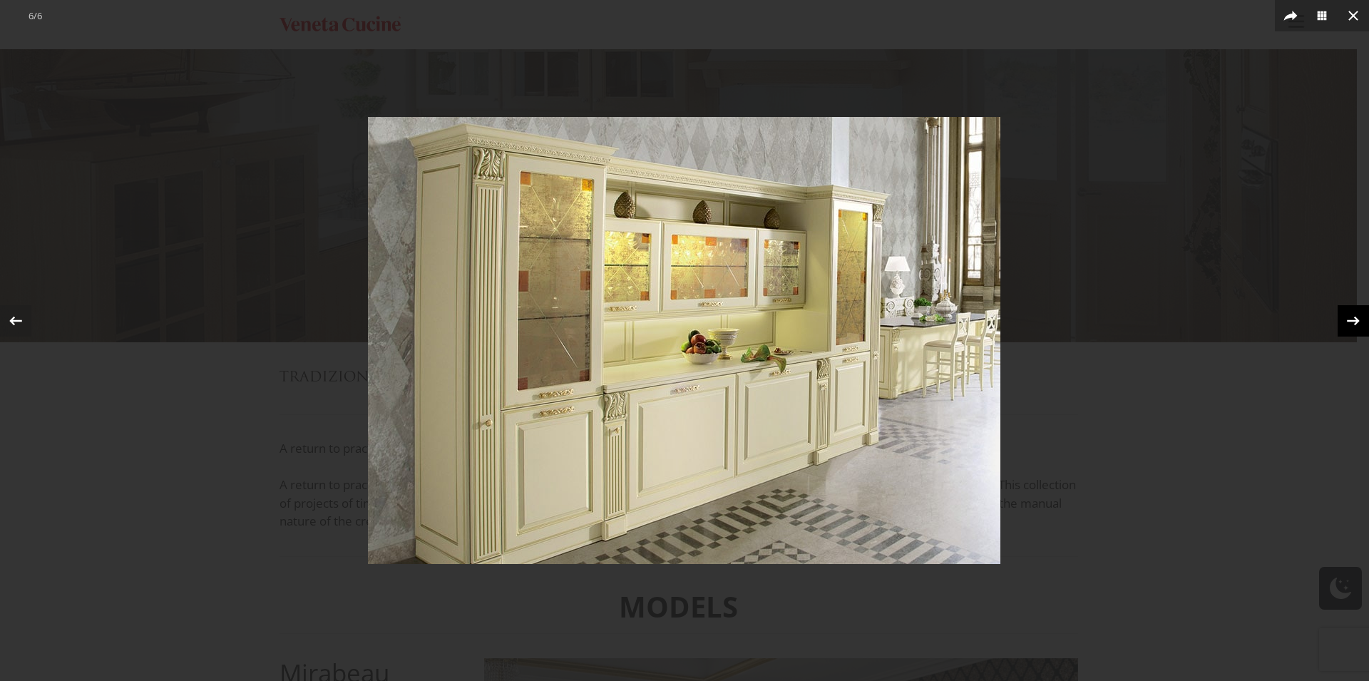
click at [1362, 319] on icon at bounding box center [1352, 320] width 21 height 21
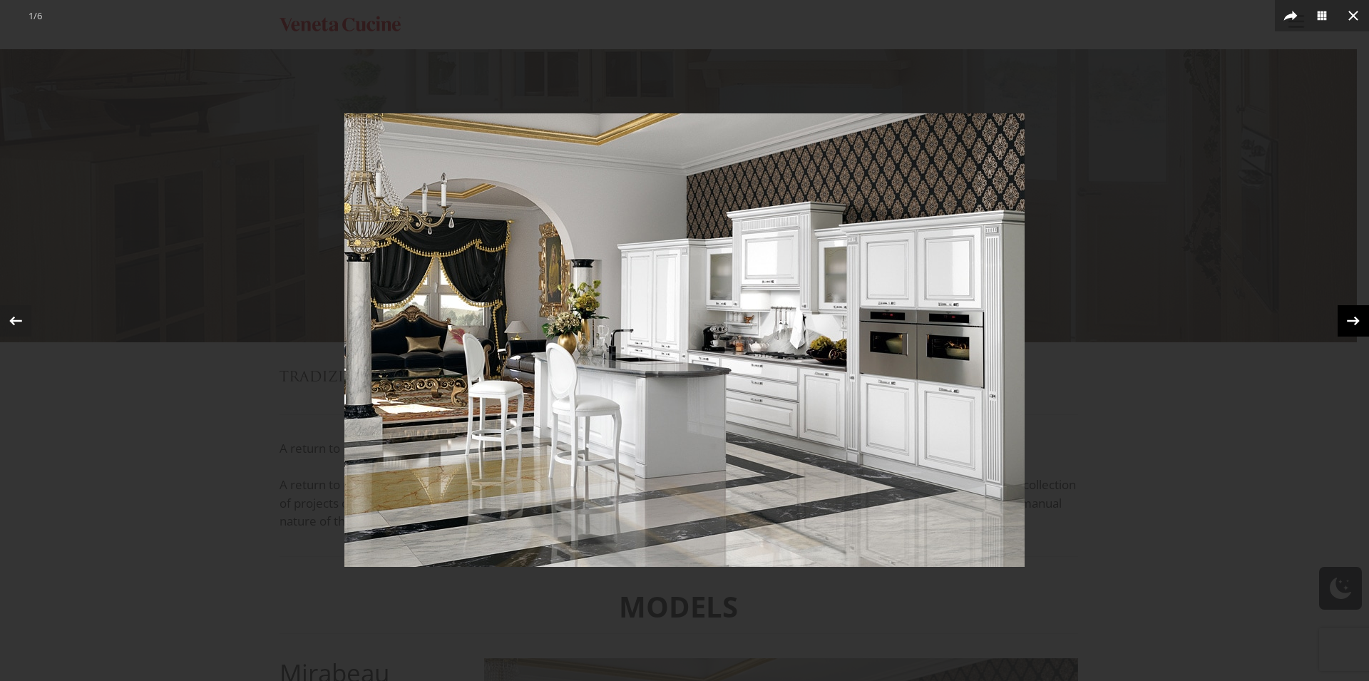
click at [1357, 319] on icon at bounding box center [1353, 320] width 13 height 9
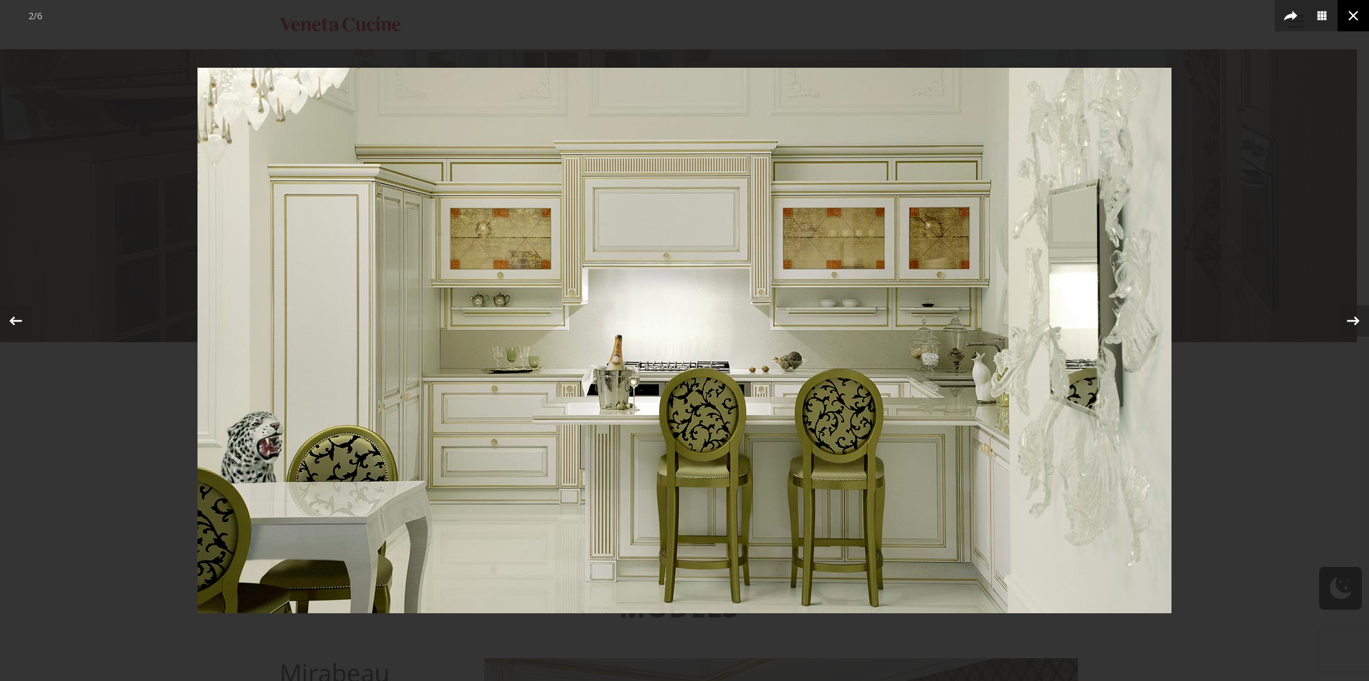
click at [1355, 9] on icon at bounding box center [1353, 15] width 17 height 17
